Goal: Transaction & Acquisition: Purchase product/service

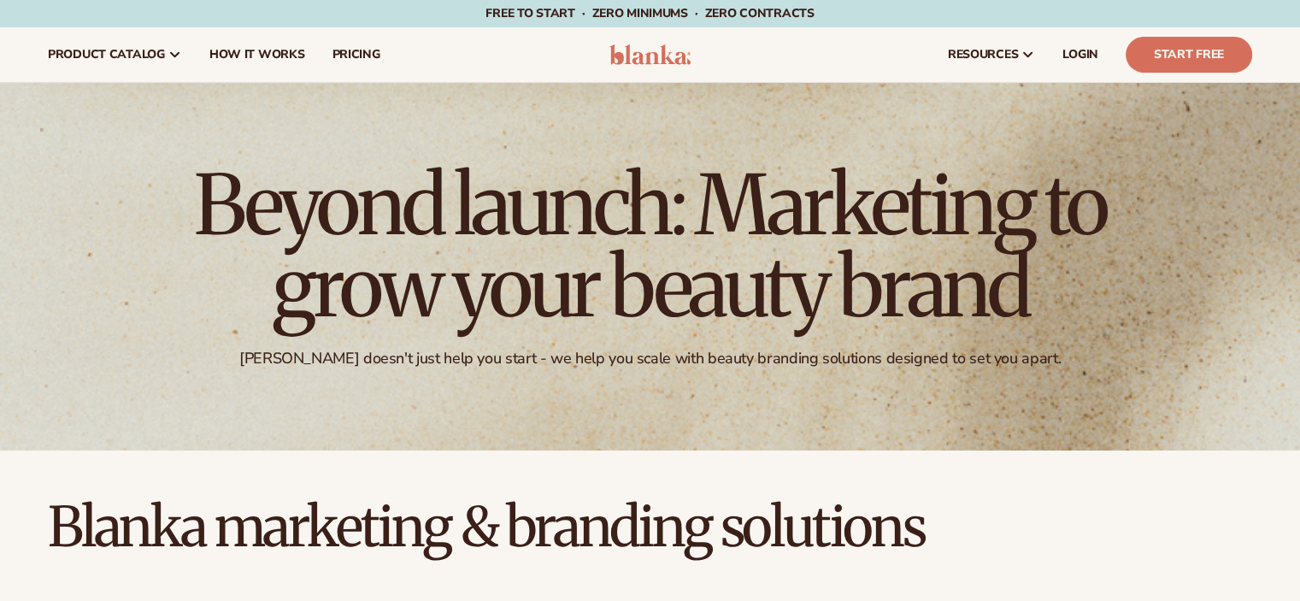
drag, startPoint x: 26, startPoint y: 6, endPoint x: 576, endPoint y: 473, distance: 721.1
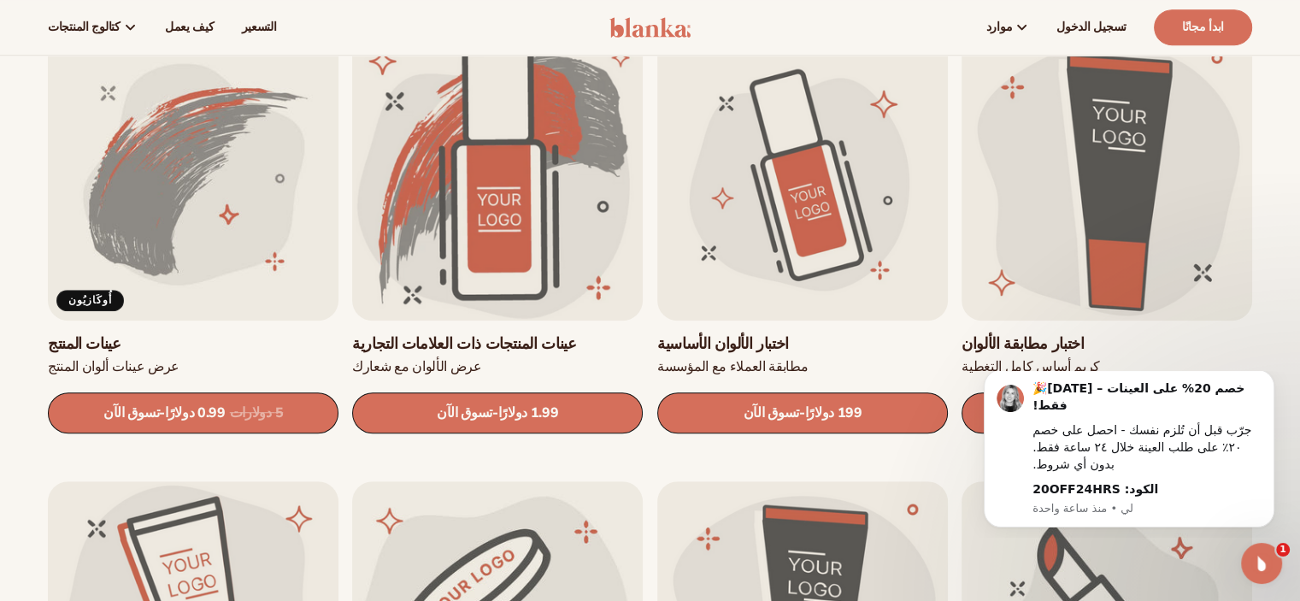
scroll to position [1026, 0]
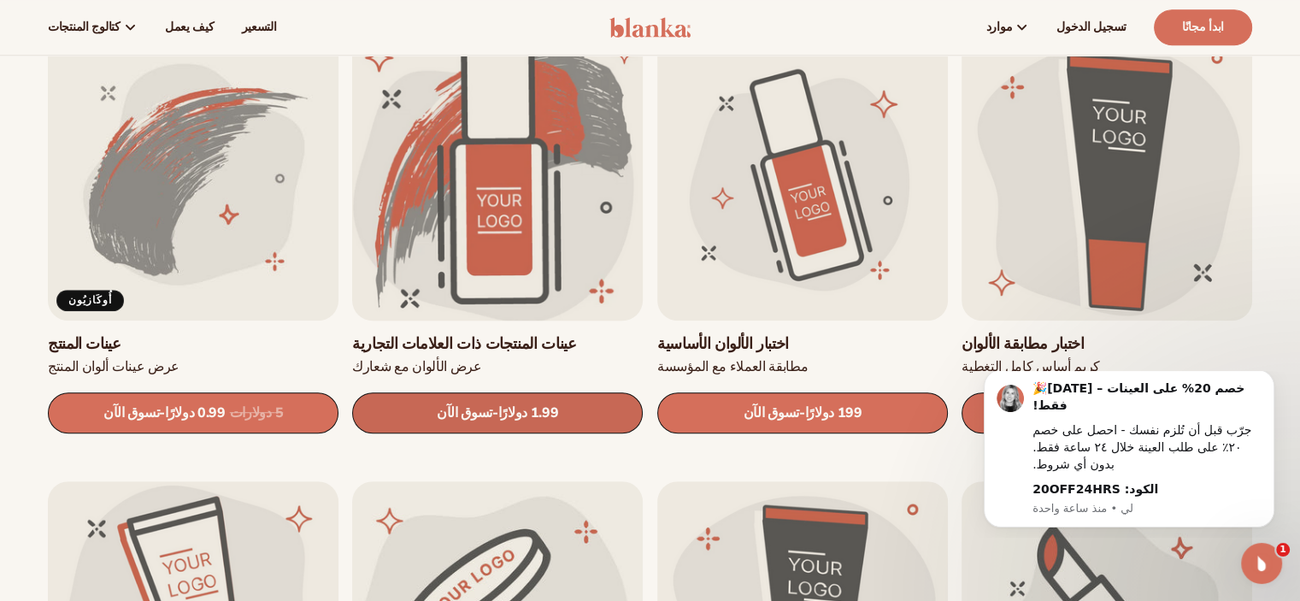
click at [505, 420] on font "1.99 دولارًا" at bounding box center [528, 412] width 61 height 19
